Goal: Find specific page/section: Find specific page/section

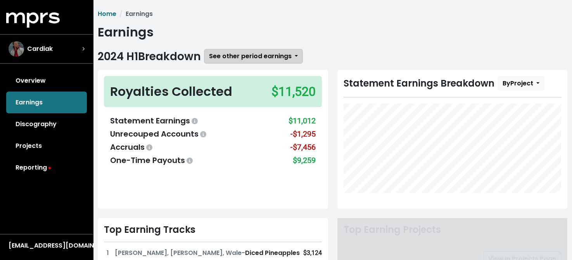
click at [263, 54] on span "See other period earnings" at bounding box center [250, 56] width 83 height 9
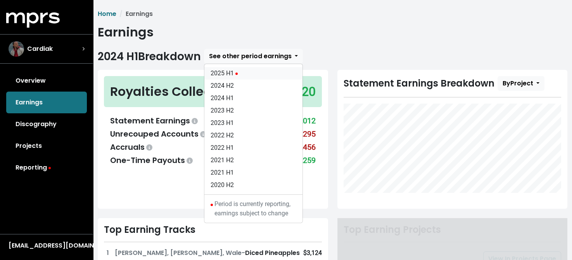
click at [232, 71] on link "2025 H1" at bounding box center [253, 73] width 98 height 12
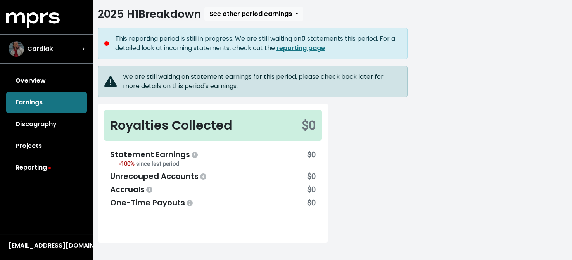
scroll to position [116, 0]
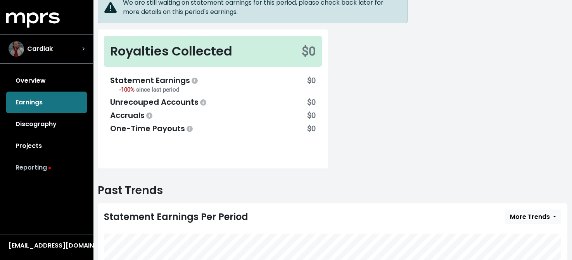
click at [38, 166] on link "Reporting" at bounding box center [46, 168] width 81 height 22
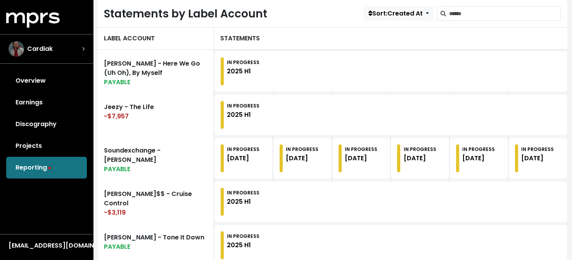
scroll to position [233, 0]
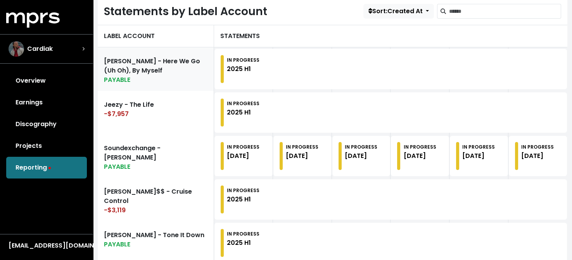
click at [174, 68] on link "[PERSON_NAME] - Here We Go (Uh Oh), By Myself PAYABLE" at bounding box center [156, 68] width 116 height 43
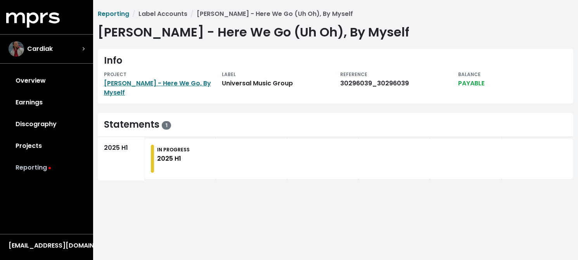
click at [30, 166] on link "Reporting" at bounding box center [46, 168] width 81 height 22
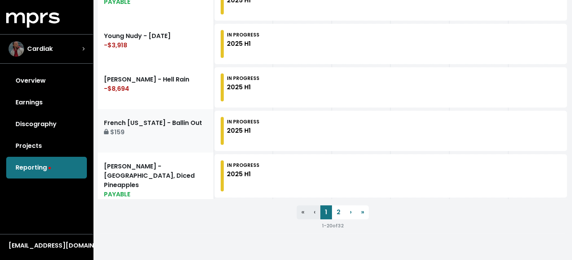
scroll to position [954, 0]
click at [338, 208] on link "2" at bounding box center [338, 212] width 13 height 14
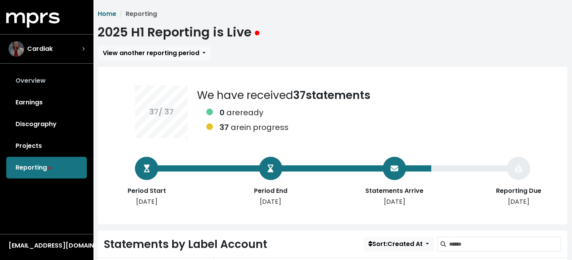
click at [36, 78] on link "Overview" at bounding box center [46, 81] width 81 height 22
